Goal: Task Accomplishment & Management: Use online tool/utility

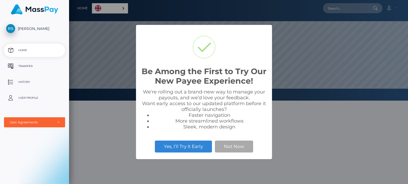
scroll to position [101, 339]
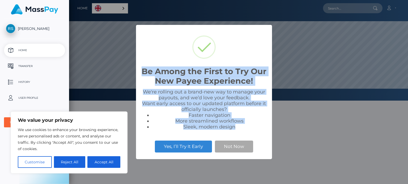
drag, startPoint x: 142, startPoint y: 71, endPoint x: 239, endPoint y: 126, distance: 111.5
click at [239, 126] on div "Be Among the First to Try Our New Payee Experience! × We're rolling out a brand…" at bounding box center [204, 92] width 136 height 135
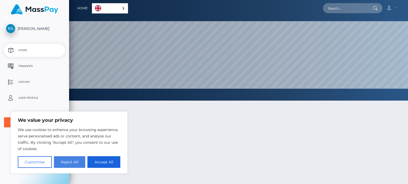
click at [70, 165] on button "Reject All" at bounding box center [70, 163] width 32 height 12
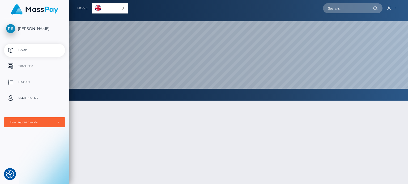
click at [120, 9] on div "English" at bounding box center [110, 8] width 36 height 10
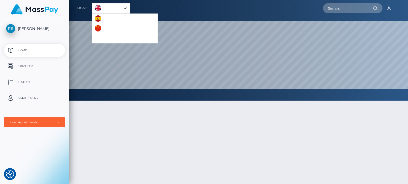
click at [126, 7] on div "English" at bounding box center [111, 8] width 38 height 10
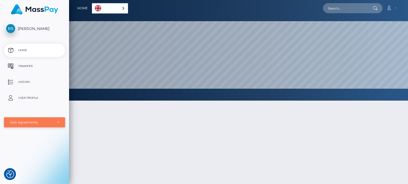
click at [57, 123] on div "User Agreements" at bounding box center [34, 123] width 49 height 4
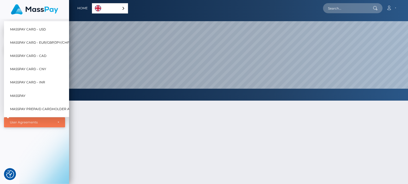
click at [57, 123] on div "User Agreements" at bounding box center [34, 123] width 49 height 4
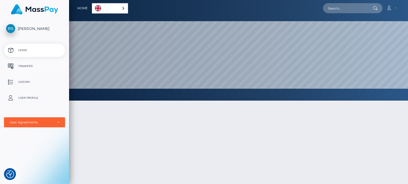
click at [36, 68] on p "Transfer" at bounding box center [34, 66] width 57 height 8
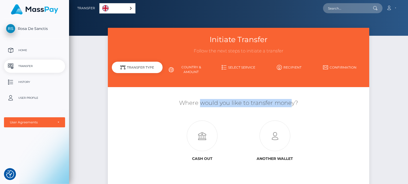
drag, startPoint x: 200, startPoint y: 105, endPoint x: 289, endPoint y: 103, distance: 89.5
click at [289, 103] on h5 "Where would you like to transfer money?" at bounding box center [238, 103] width 253 height 8
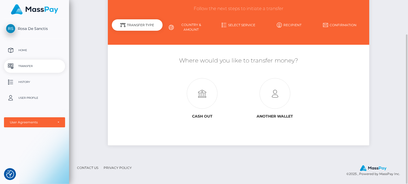
click at [189, 61] on h5 "Where would you like to transfer money?" at bounding box center [238, 61] width 253 height 8
click at [268, 93] on icon at bounding box center [274, 94] width 72 height 31
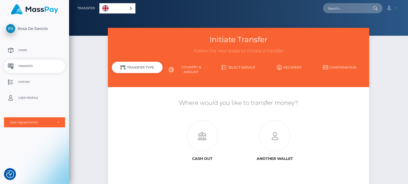
click at [24, 78] on link "History" at bounding box center [34, 82] width 61 height 13
